Goal: Find contact information: Find contact information

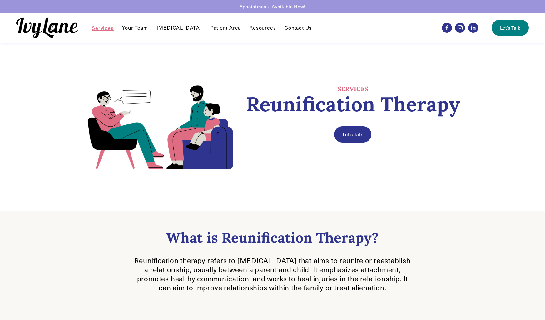
click at [294, 28] on link "Contact Us" at bounding box center [297, 27] width 27 height 7
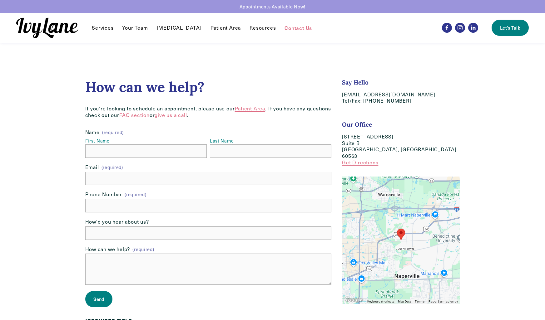
click at [397, 229] on area "Ivy Lane Counseling 618 West 5th Ave Suite B Naperville, IL 60563" at bounding box center [397, 229] width 0 height 0
click at [131, 27] on link "Your Team" at bounding box center [135, 27] width 26 height 7
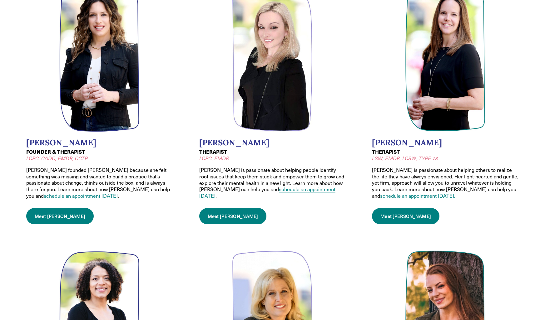
scroll to position [85, 0]
click at [51, 217] on link "Meet Wendy" at bounding box center [59, 216] width 67 height 16
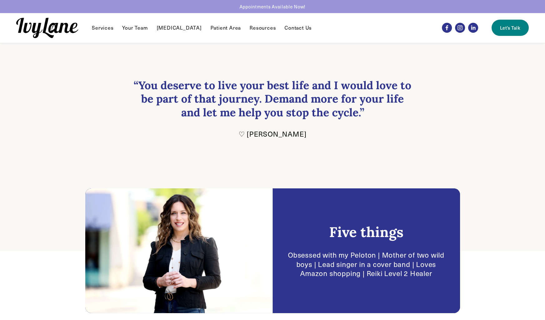
click at [287, 29] on link "Contact Us" at bounding box center [297, 27] width 27 height 7
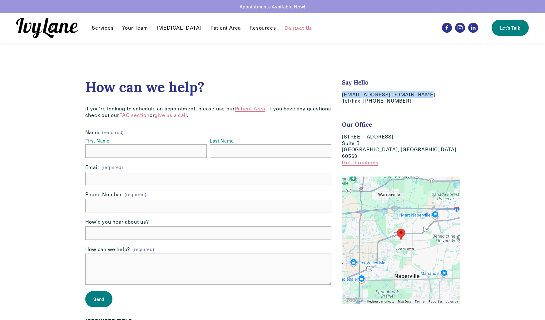
drag, startPoint x: 419, startPoint y: 95, endPoint x: 339, endPoint y: 95, distance: 80.3
click at [339, 95] on div "Say Hello [EMAIL_ADDRESS][DOMAIN_NAME] Tel/Fax: [PHONE_NUMBER] Our Office [STRE…" at bounding box center [401, 125] width 128 height 93
copy p "[EMAIL_ADDRESS][DOMAIN_NAME]"
